Goal: Information Seeking & Learning: Find specific page/section

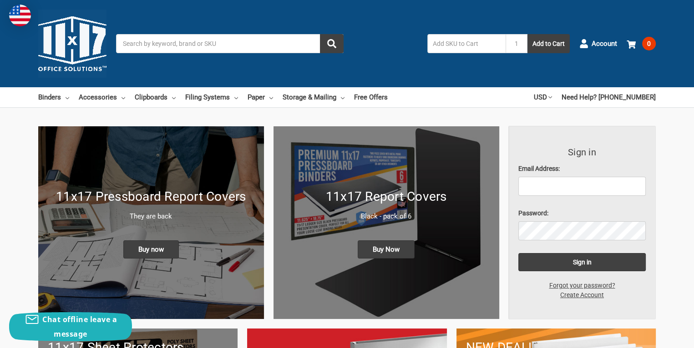
click at [232, 47] on input "Search" at bounding box center [229, 43] width 227 height 19
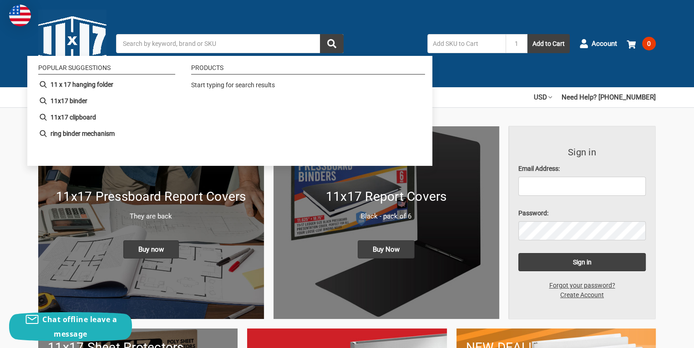
click at [233, 47] on input "Search" at bounding box center [229, 43] width 227 height 19
click at [83, 83] on b "11 x 17 hanging folder" at bounding box center [81, 85] width 63 height 10
type input "11 x 17 hanging folder"
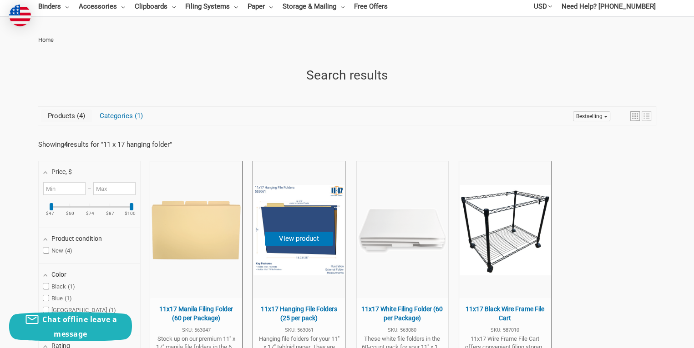
scroll to position [227, 0]
